Goal: Transaction & Acquisition: Download file/media

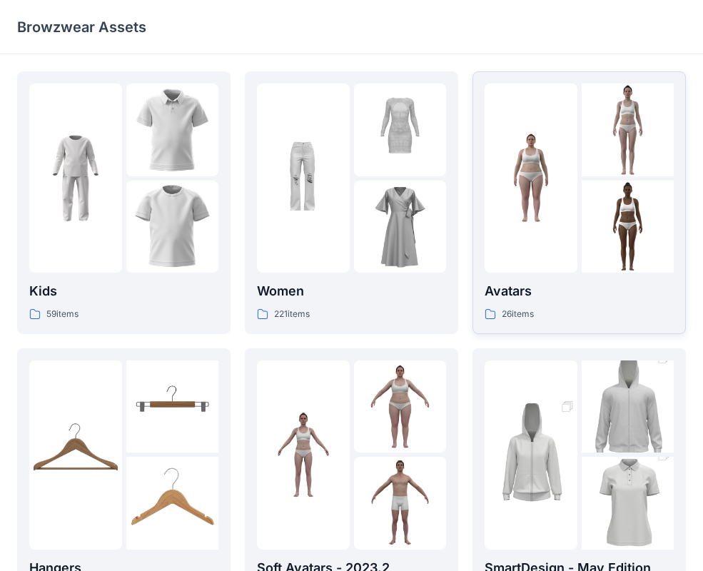
click at [515, 285] on p "Avatars" at bounding box center [578, 291] width 189 height 20
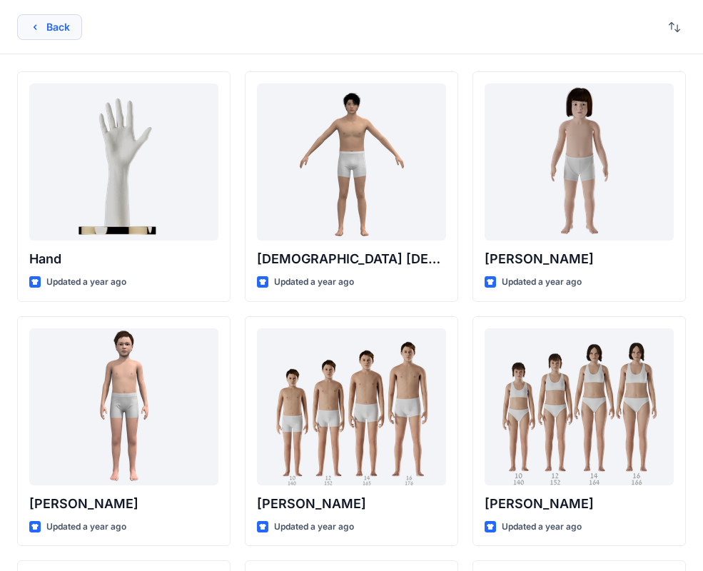
click at [62, 34] on button "Back" at bounding box center [49, 27] width 65 height 26
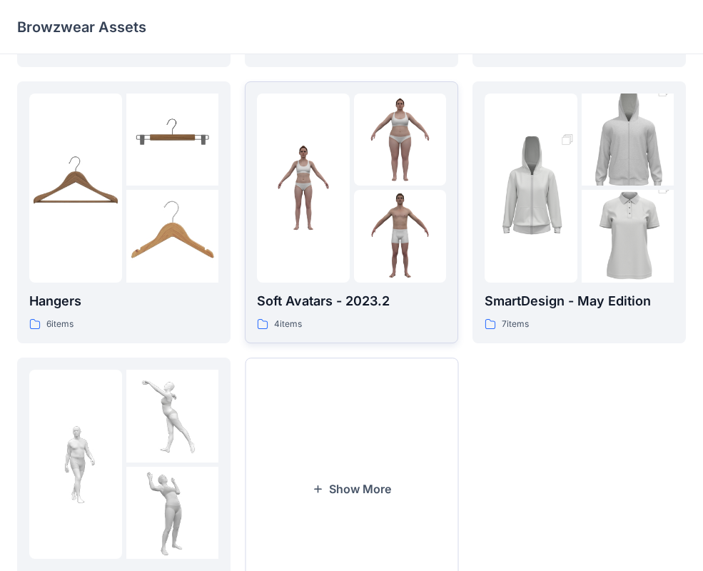
scroll to position [325, 0]
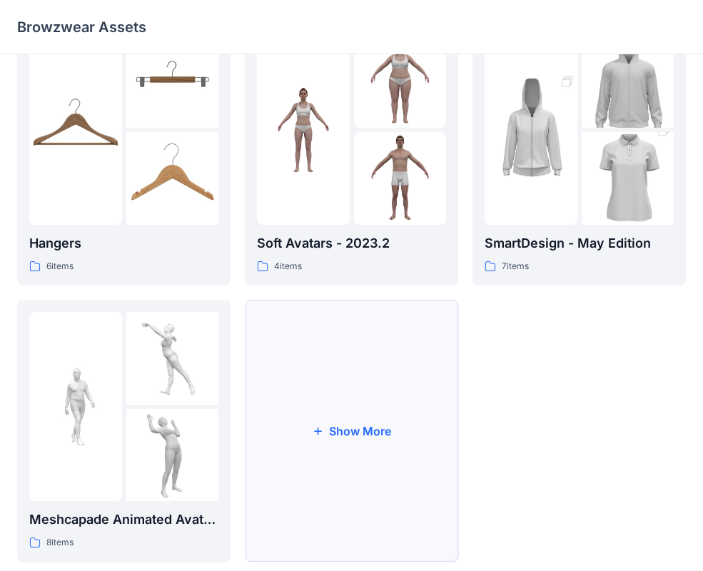
click at [340, 477] on button "Show More" at bounding box center [351, 431] width 213 height 263
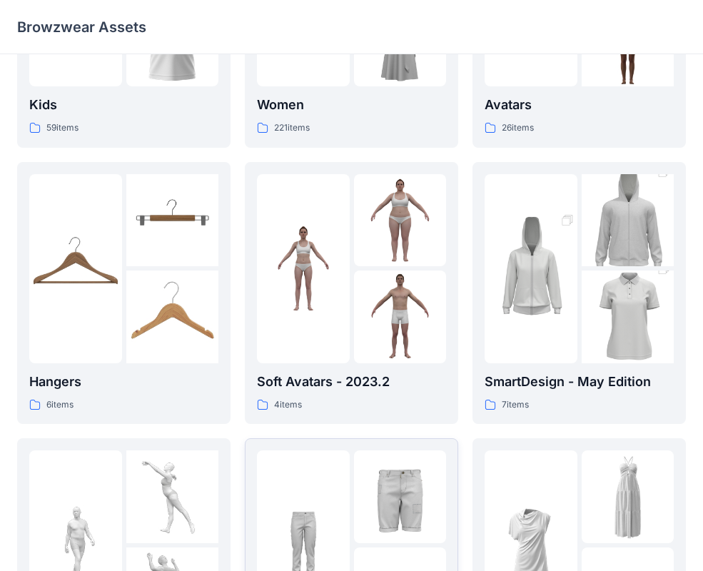
scroll to position [113, 0]
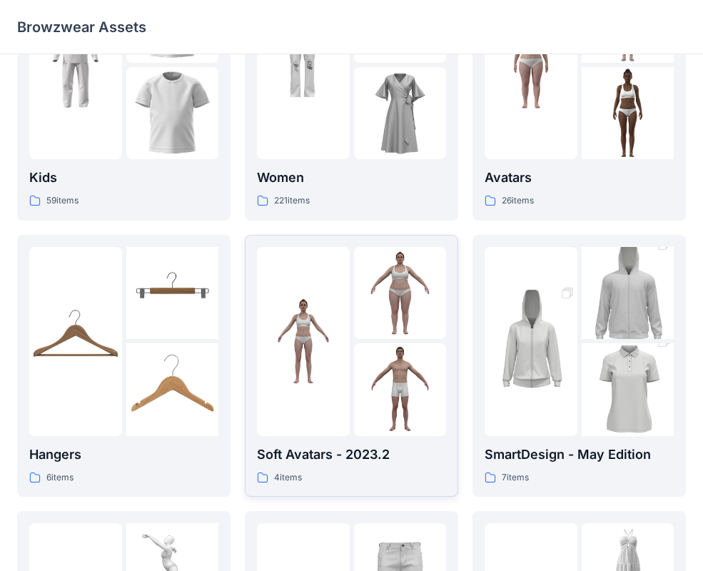
click at [398, 427] on img at bounding box center [400, 389] width 93 height 93
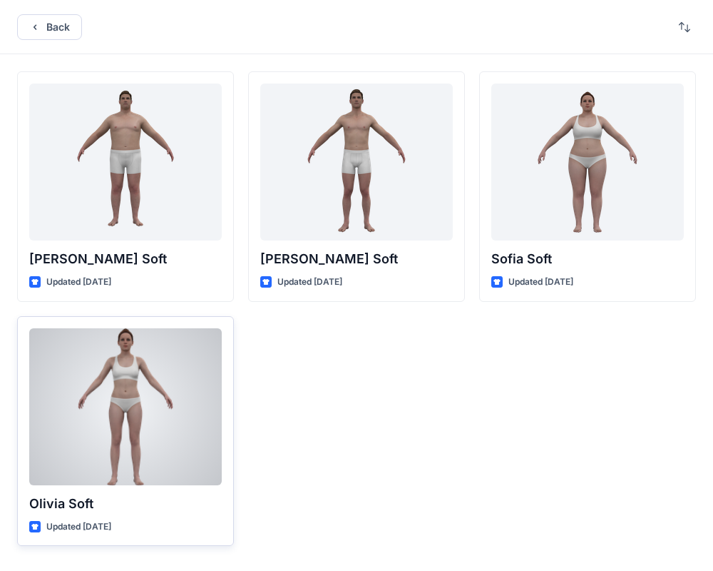
click at [146, 439] on div at bounding box center [125, 406] width 193 height 157
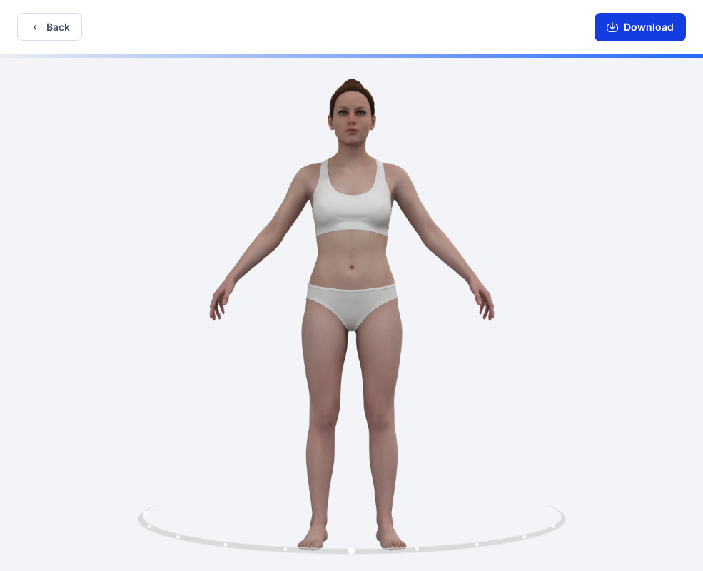
click at [621, 28] on button "Download" at bounding box center [639, 27] width 91 height 29
